Goal: Transaction & Acquisition: Purchase product/service

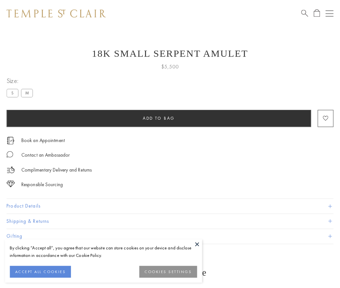
scroll to position [26, 0]
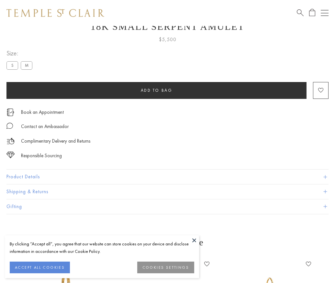
click at [156, 90] on span "Add to bag" at bounding box center [157, 90] width 32 height 6
